Goal: Navigation & Orientation: Find specific page/section

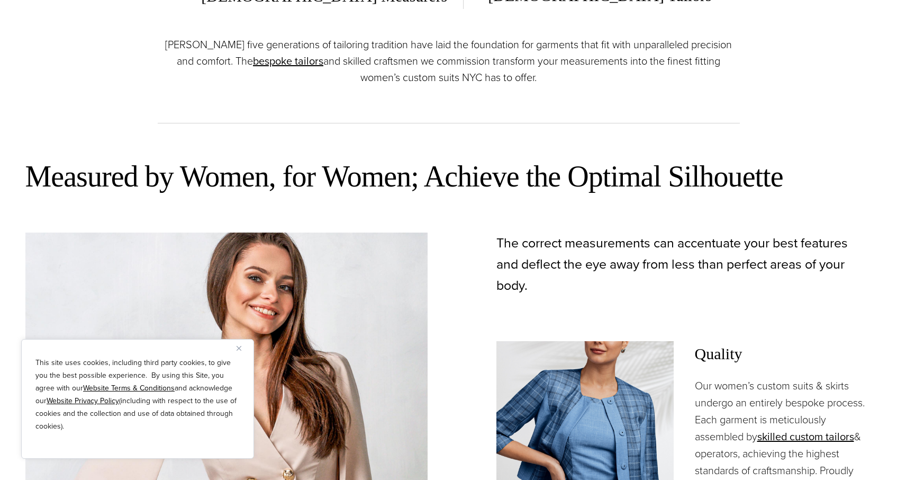
scroll to position [472, 0]
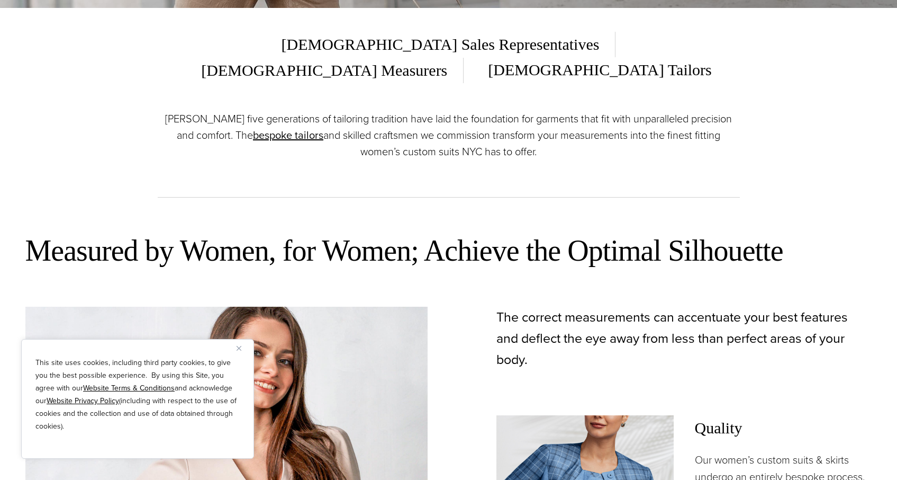
click at [178, 398] on p "This site uses cookies, including third party cookies, to give you the best pos…" at bounding box center [137, 394] width 204 height 76
click at [86, 424] on p "This site uses cookies, including third party cookies, to give you the best pos…" at bounding box center [137, 394] width 204 height 76
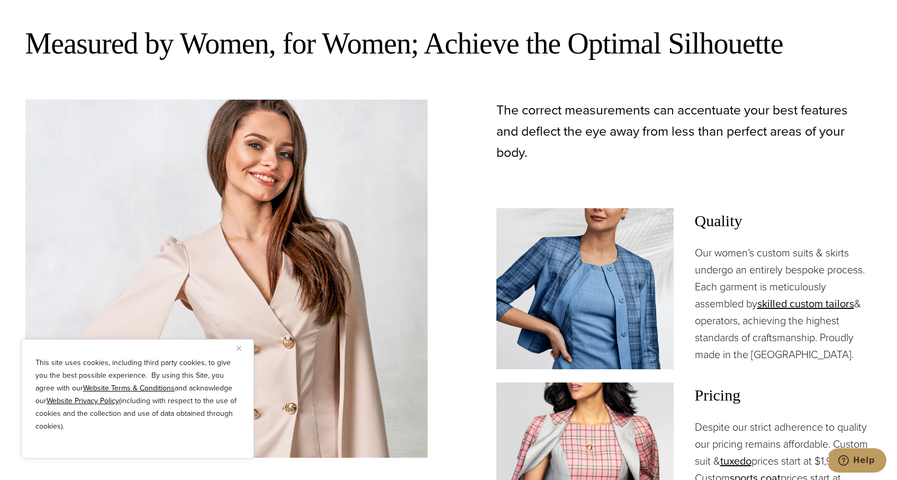
scroll to position [689, 0]
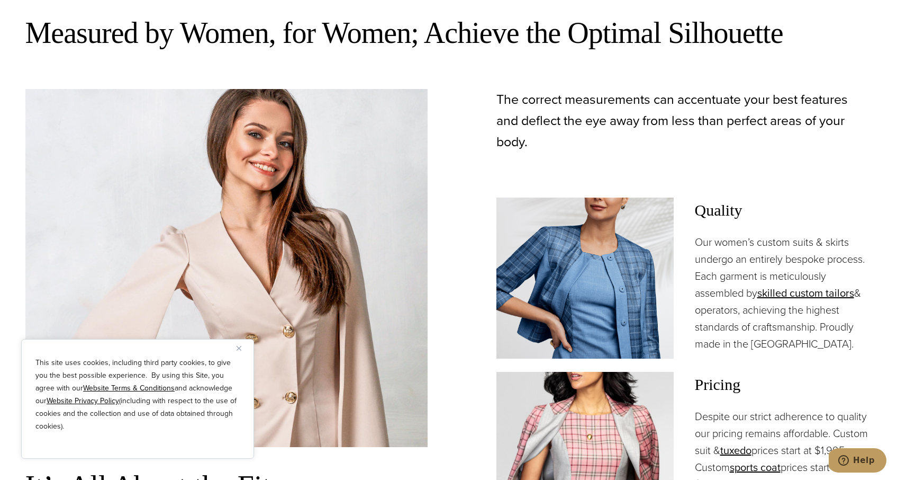
click at [237, 346] on img "Close" at bounding box center [239, 348] width 5 height 5
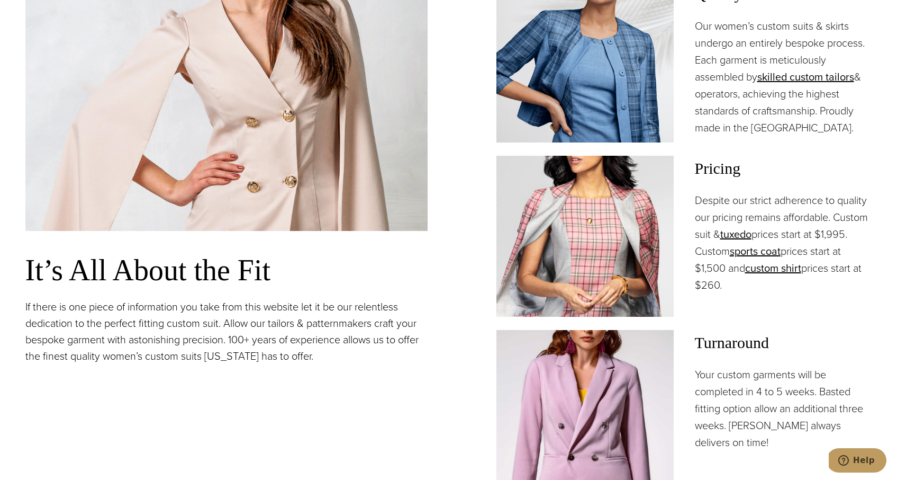
scroll to position [903, 0]
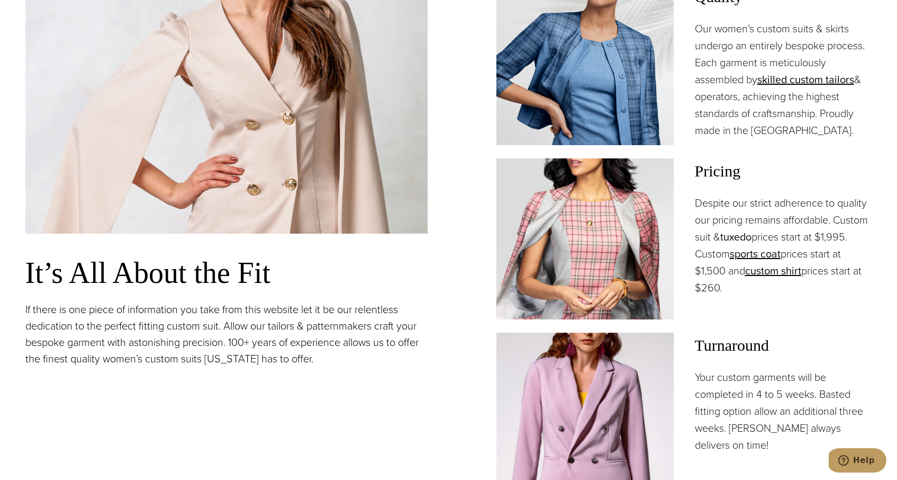
click at [735, 229] on link "tuxedo" at bounding box center [736, 237] width 31 height 16
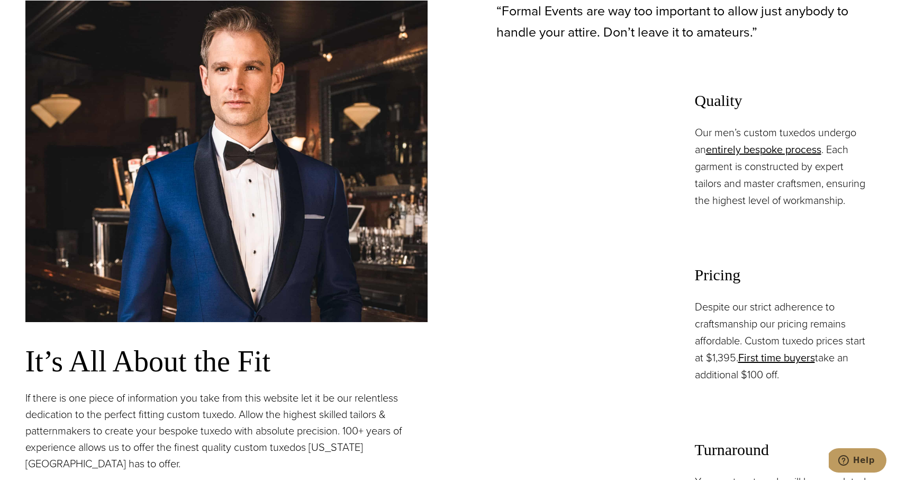
scroll to position [795, 0]
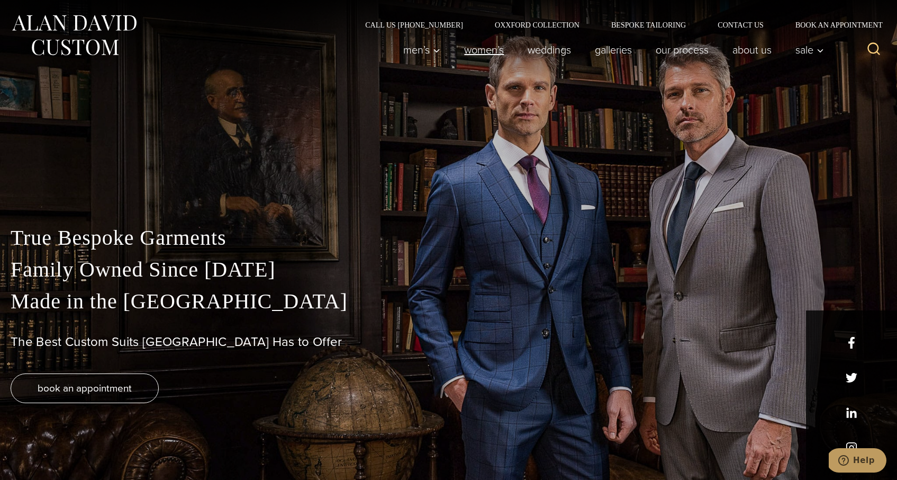
click at [487, 49] on link "Women’s" at bounding box center [485, 49] width 64 height 21
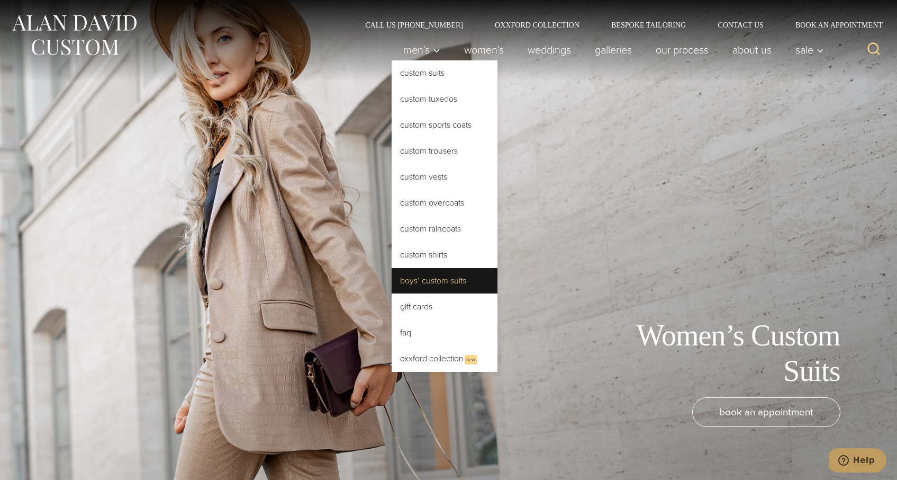
click at [425, 276] on link "Boys’ Custom Suits" at bounding box center [445, 280] width 106 height 25
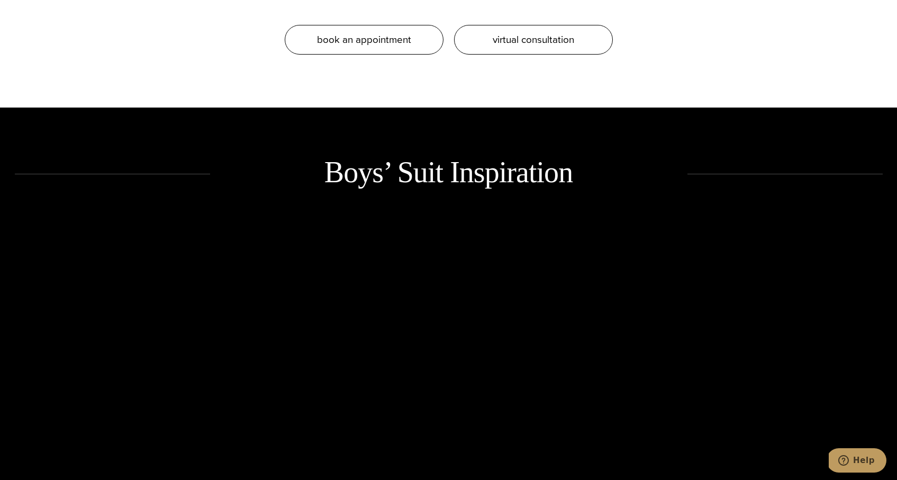
scroll to position [1272, 0]
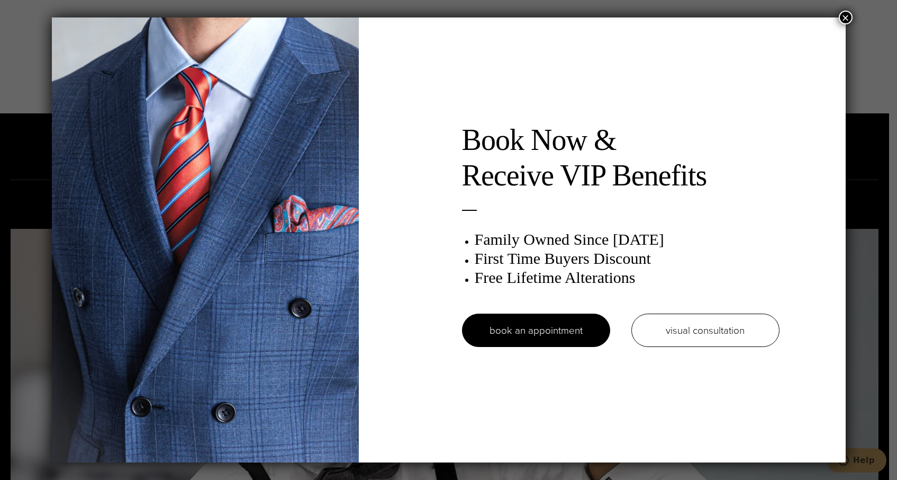
click at [844, 17] on button "×" at bounding box center [846, 18] width 14 height 14
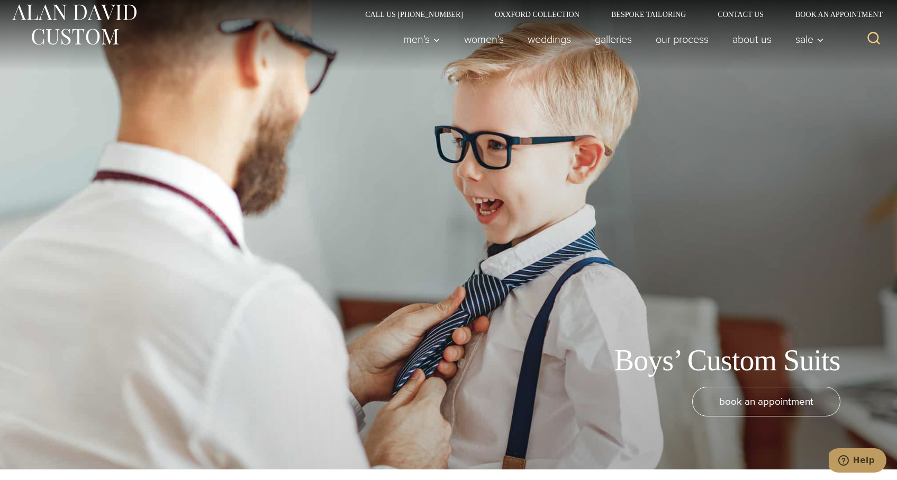
scroll to position [0, 0]
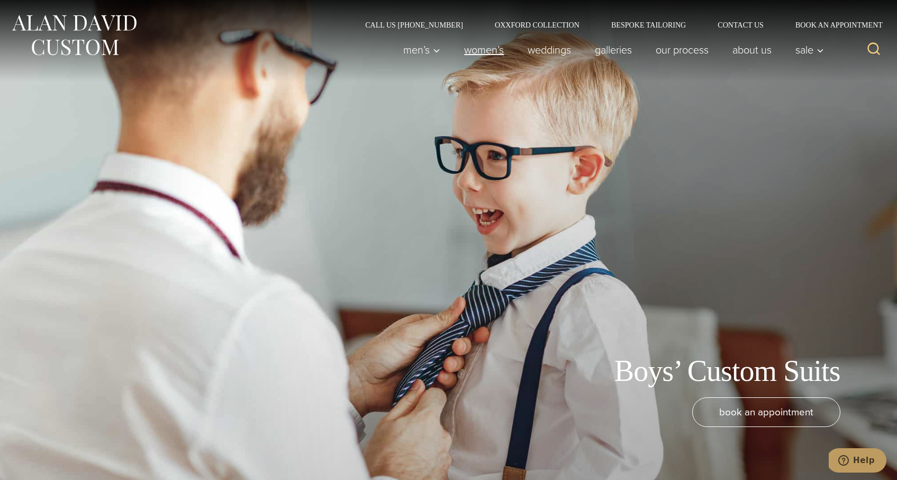
click at [485, 48] on link "Women’s" at bounding box center [485, 49] width 64 height 21
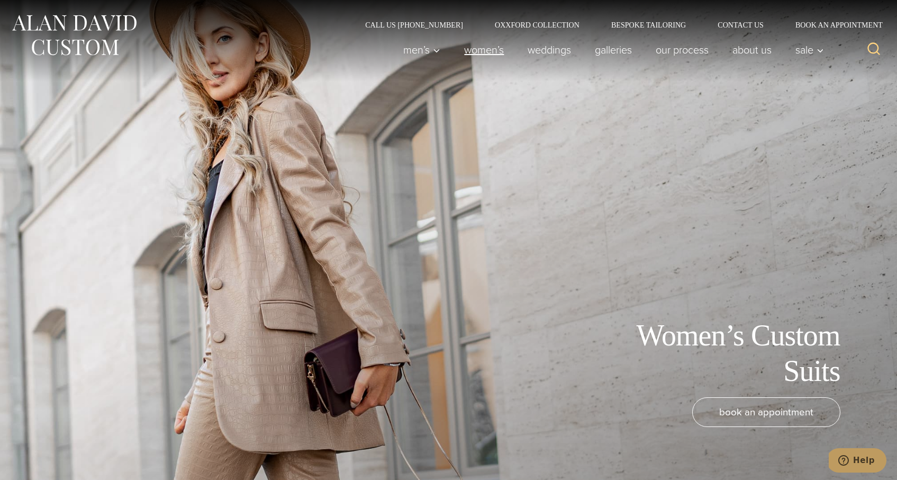
click at [489, 49] on link "Women’s" at bounding box center [485, 49] width 64 height 21
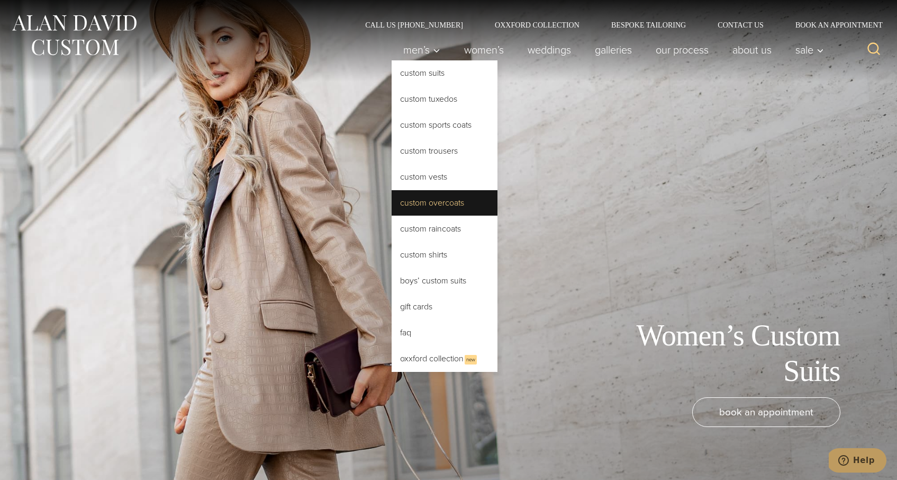
click at [418, 195] on link "Custom Overcoats" at bounding box center [445, 202] width 106 height 25
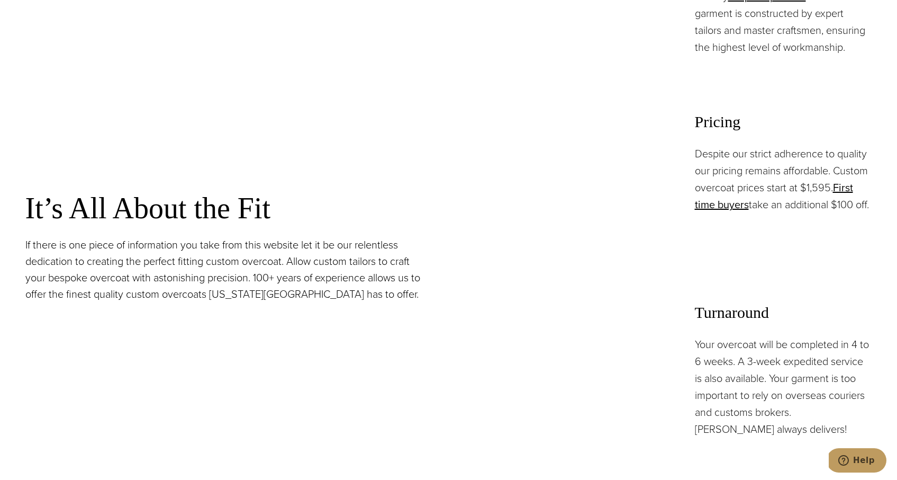
scroll to position [911, 0]
